Goal: Obtain resource: Obtain resource

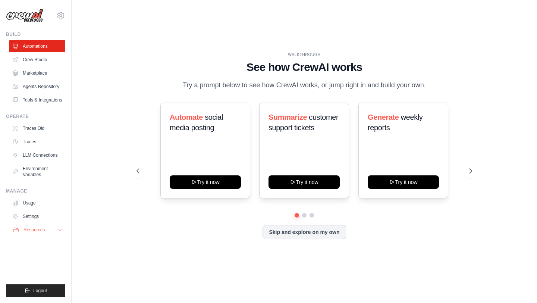
click at [60, 231] on icon at bounding box center [60, 230] width 4 height 2
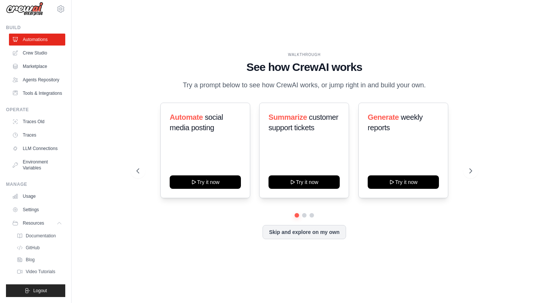
scroll to position [25, 0]
click at [54, 227] on button "Resources" at bounding box center [38, 223] width 56 height 12
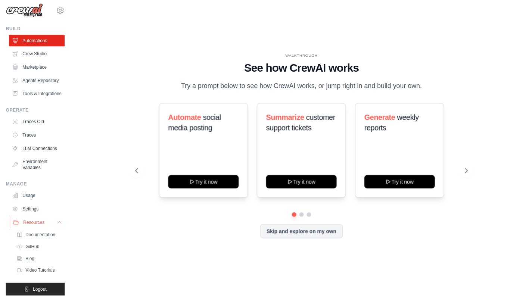
scroll to position [0, 0]
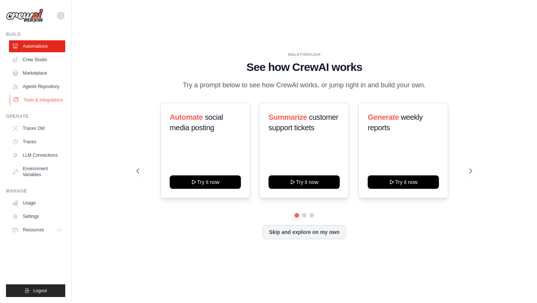
click at [38, 96] on link "Tools & Integrations" at bounding box center [38, 100] width 56 height 12
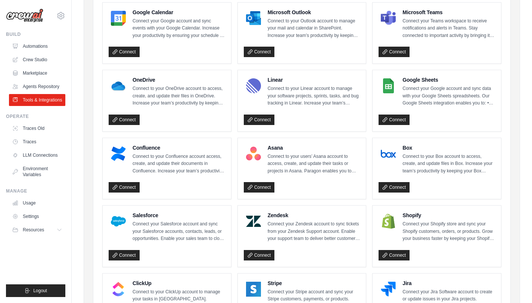
scroll to position [235, 0]
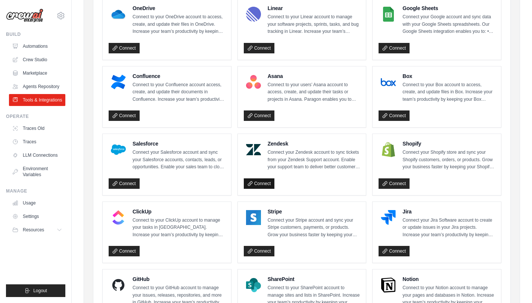
click at [269, 183] on link "Connect" at bounding box center [259, 183] width 31 height 10
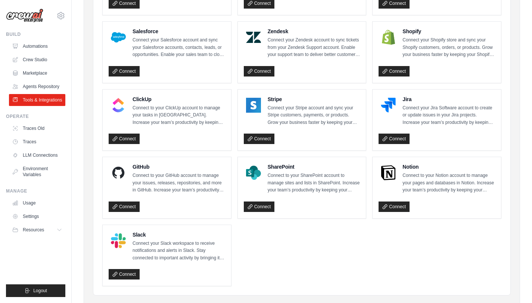
scroll to position [367, 0]
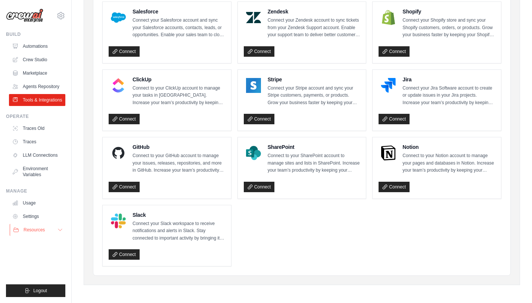
click at [43, 229] on span "Resources" at bounding box center [34, 230] width 21 height 6
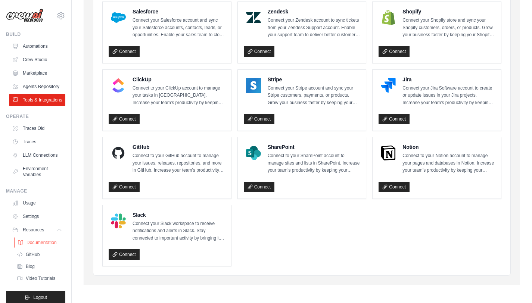
click at [48, 246] on span "Documentation" at bounding box center [41, 243] width 30 height 6
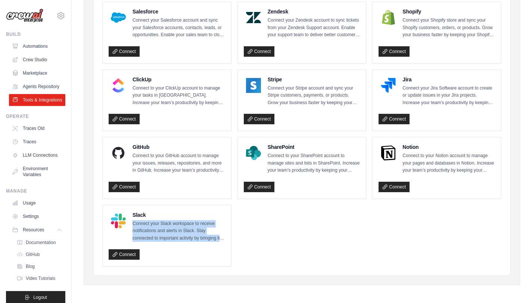
drag, startPoint x: 132, startPoint y: 222, endPoint x: 231, endPoint y: 245, distance: 101.5
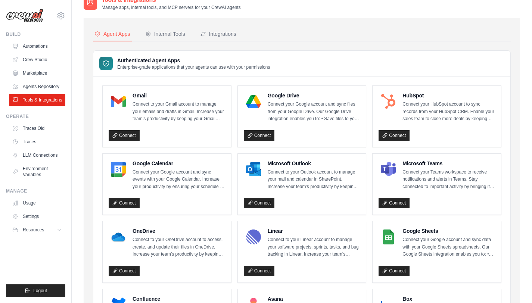
scroll to position [0, 0]
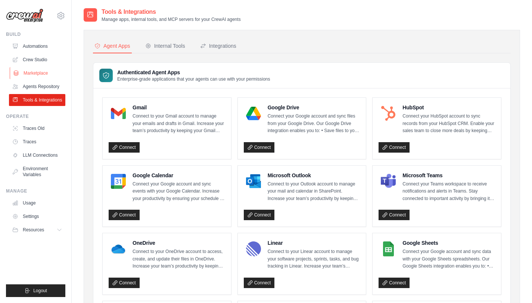
click at [29, 74] on link "Marketplace" at bounding box center [38, 73] width 56 height 12
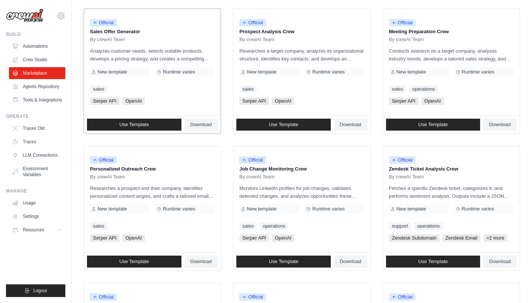
scroll to position [244, 0]
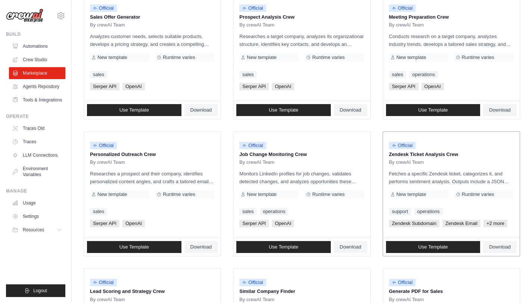
click at [402, 152] on p "Zendesk Ticket Analysis Crew" at bounding box center [451, 154] width 125 height 7
click at [401, 154] on p "Zendesk Ticket Analysis Crew" at bounding box center [451, 154] width 125 height 7
click at [411, 170] on p "Fetches a specific Zendesk ticket, categorizes it, and performs sentiment analy…" at bounding box center [451, 178] width 125 height 16
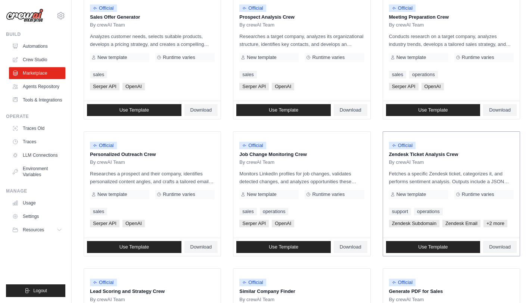
click at [411, 175] on p "Fetches a specific Zendesk ticket, categorizes it, and performs sentiment analy…" at bounding box center [451, 178] width 125 height 16
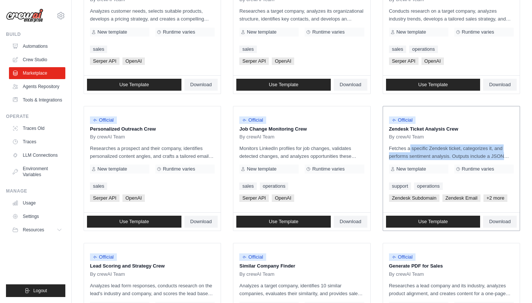
scroll to position [275, 0]
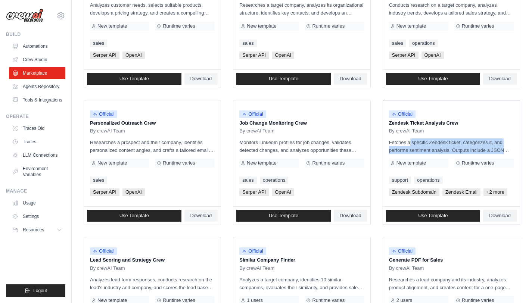
click at [452, 142] on p "Fetches a specific Zendesk ticket, categorizes it, and performs sentiment analy…" at bounding box center [451, 146] width 125 height 16
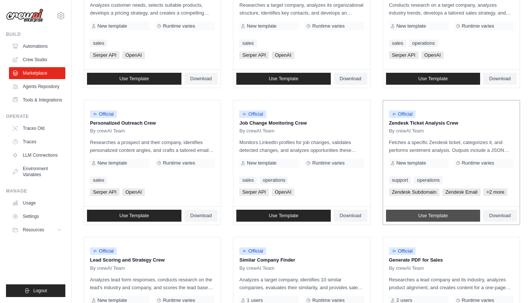
click at [472, 216] on link "Use Template" at bounding box center [433, 216] width 94 height 12
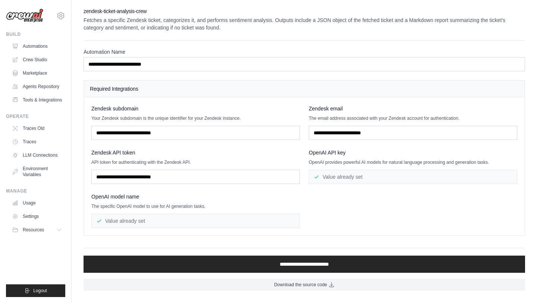
click at [188, 220] on div "Value already set" at bounding box center [195, 221] width 209 height 14
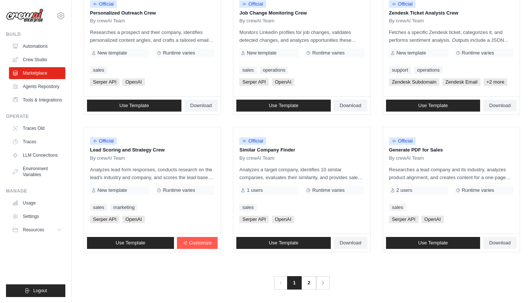
scroll to position [389, 0]
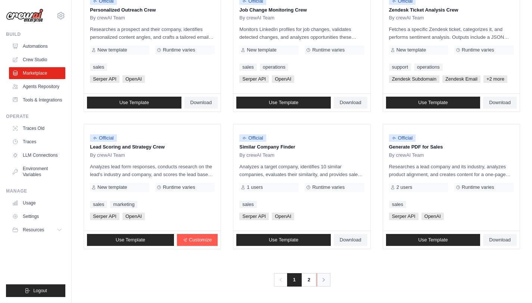
click at [328, 280] on link "Next" at bounding box center [323, 279] width 14 height 13
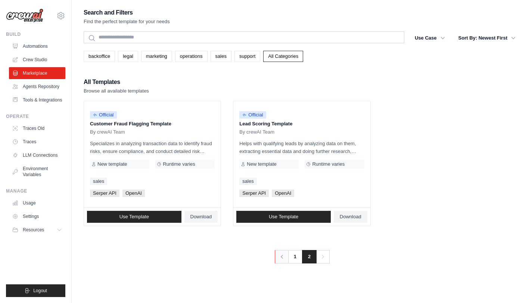
click at [284, 257] on icon "Pagination" at bounding box center [281, 256] width 7 height 7
